Goal: Navigation & Orientation: Find specific page/section

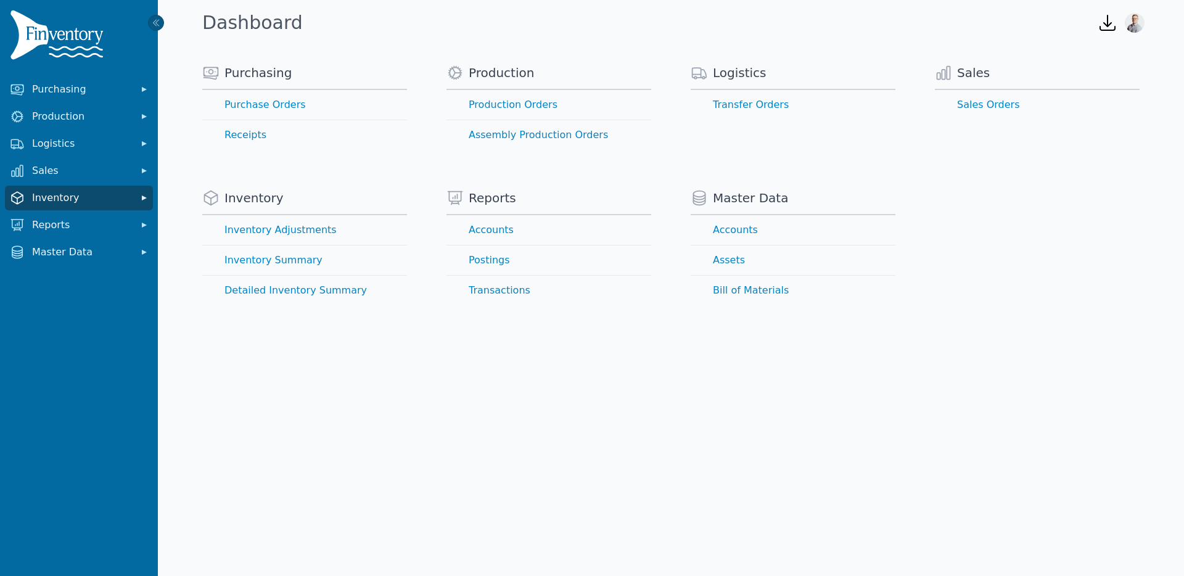
click at [60, 199] on span "Inventory" at bounding box center [81, 198] width 99 height 15
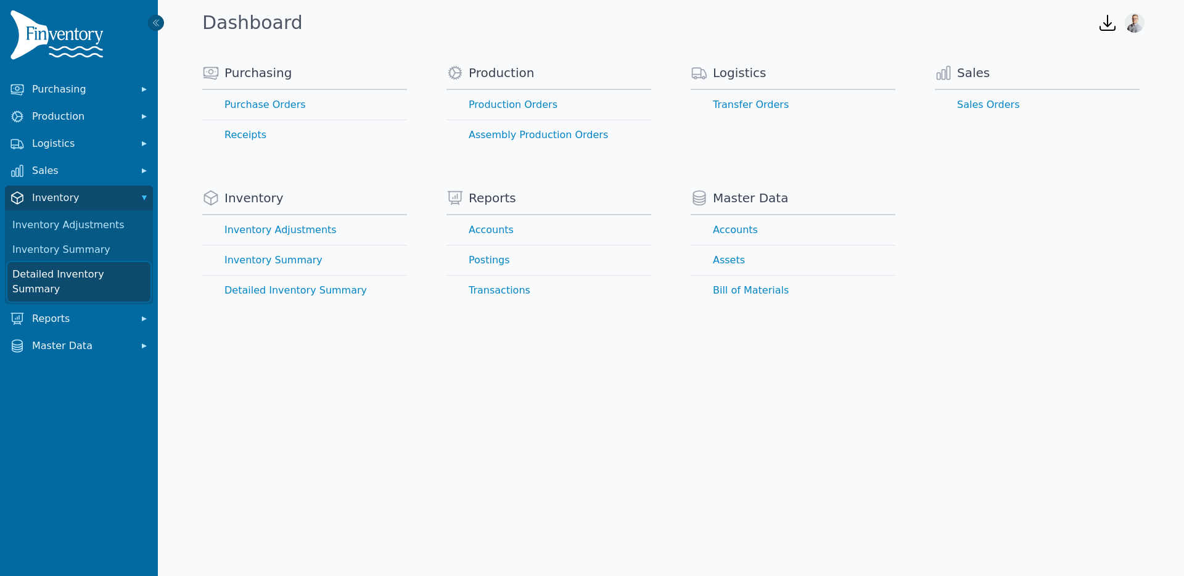
click at [52, 269] on link "Detailed Inventory Summary" at bounding box center [78, 281] width 143 height 39
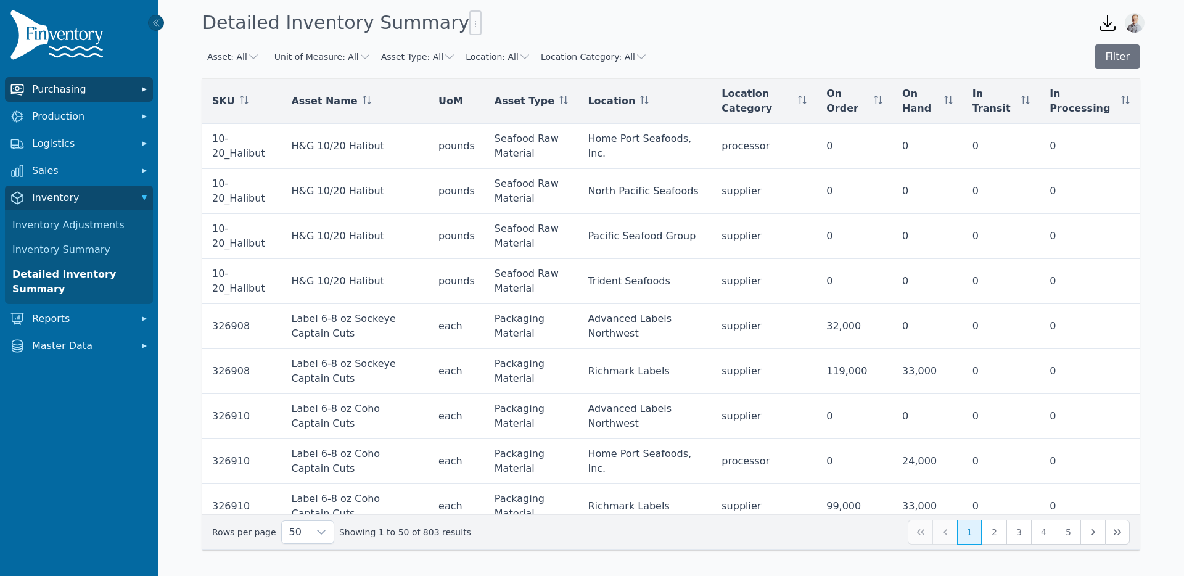
click at [64, 93] on span "Purchasing" at bounding box center [81, 89] width 99 height 15
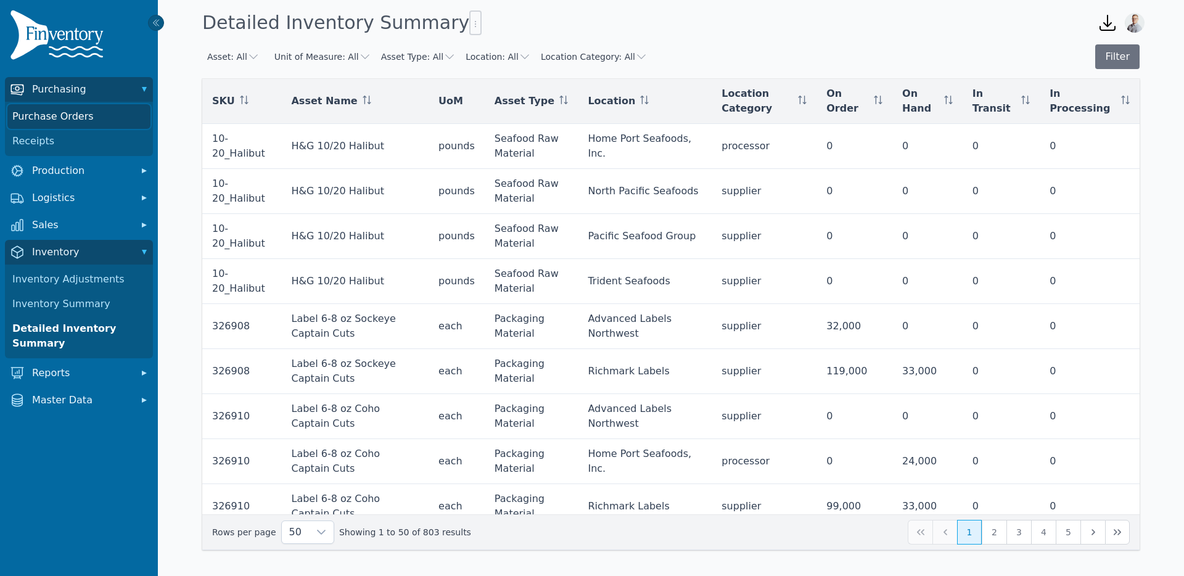
click at [64, 113] on link "Purchase Orders" at bounding box center [78, 116] width 143 height 25
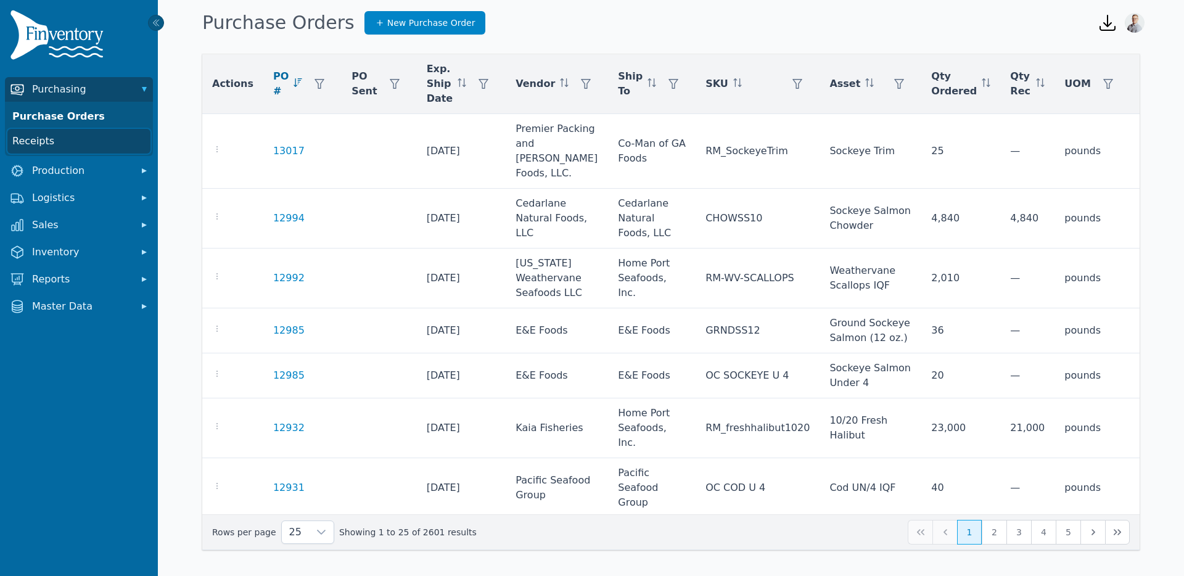
click at [46, 139] on link "Receipts" at bounding box center [78, 141] width 143 height 25
